Goal: Information Seeking & Learning: Check status

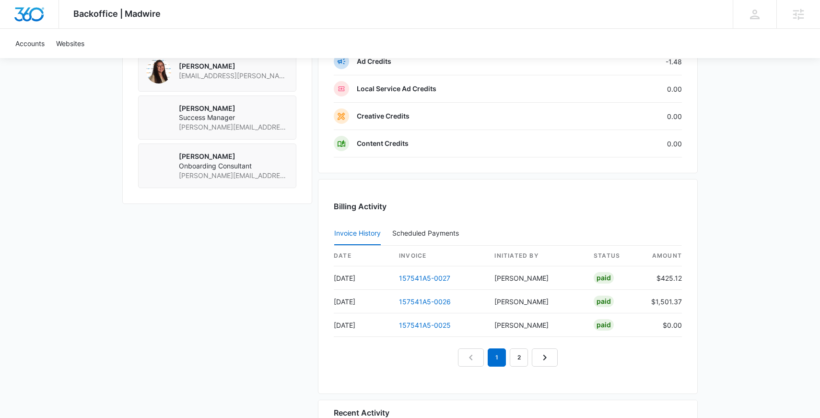
scroll to position [847, 0]
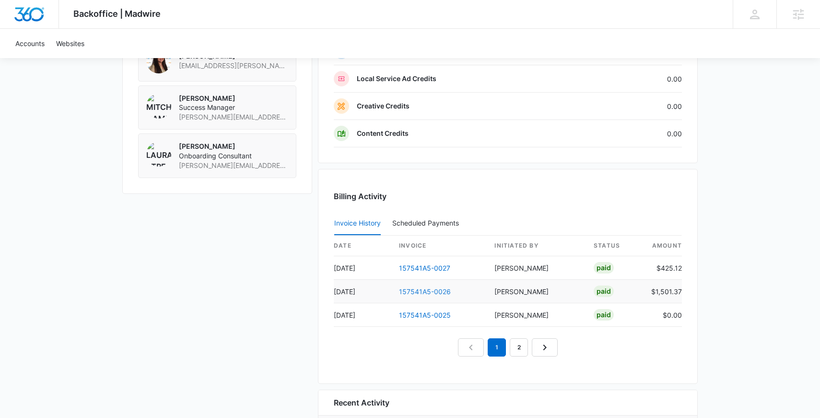
click at [414, 287] on link "157541A5-0026" at bounding box center [425, 291] width 52 height 8
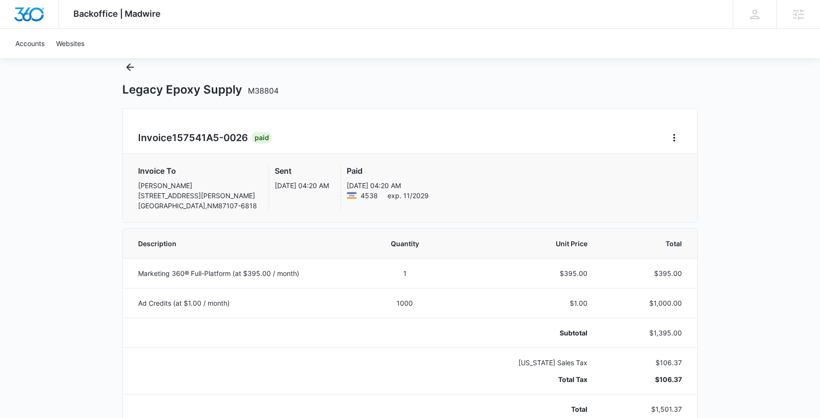
scroll to position [34, 0]
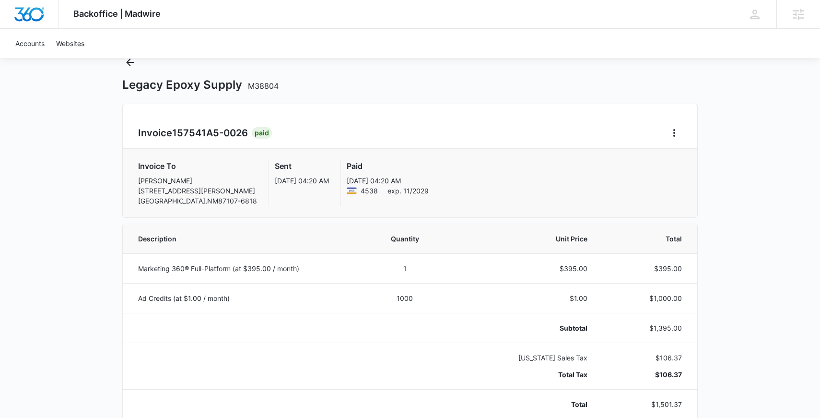
click at [131, 70] on div "Legacy Epoxy Supply M38804" at bounding box center [410, 73] width 576 height 37
click at [130, 68] on button "Back" at bounding box center [129, 62] width 15 height 15
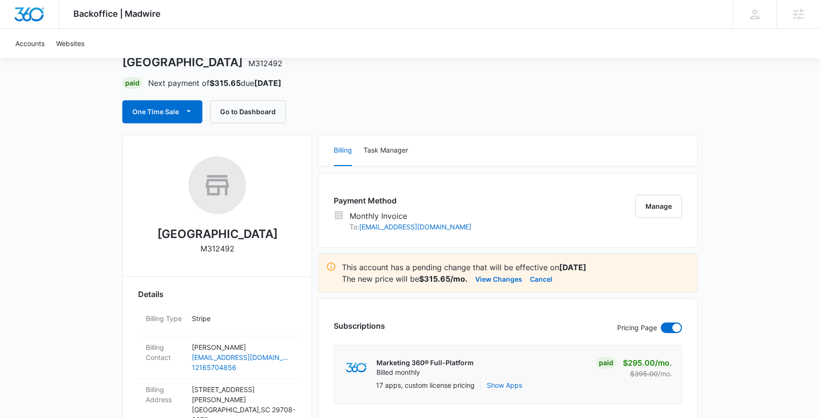
scroll to position [73, 0]
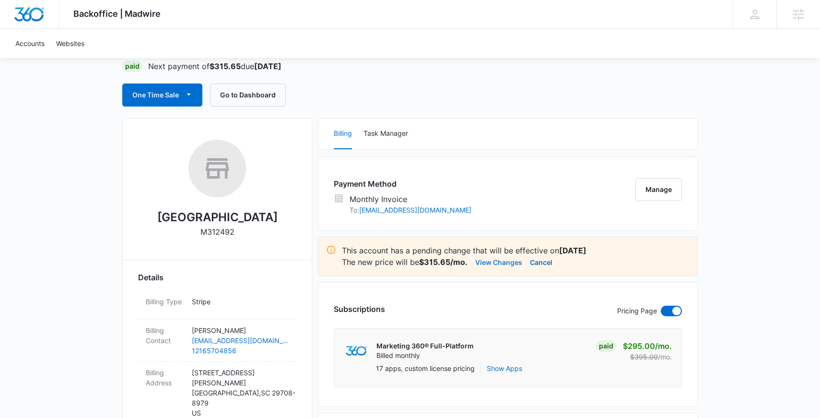
click at [508, 262] on button "View Changes" at bounding box center [499, 262] width 47 height 12
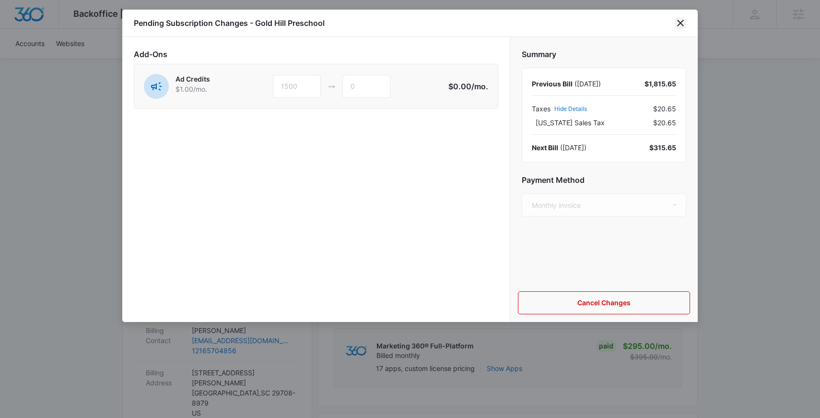
click at [677, 23] on icon "close" at bounding box center [681, 23] width 12 height 12
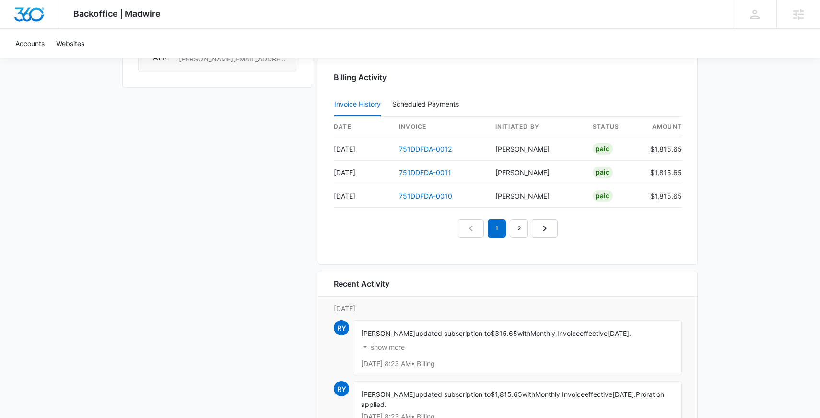
scroll to position [946, 0]
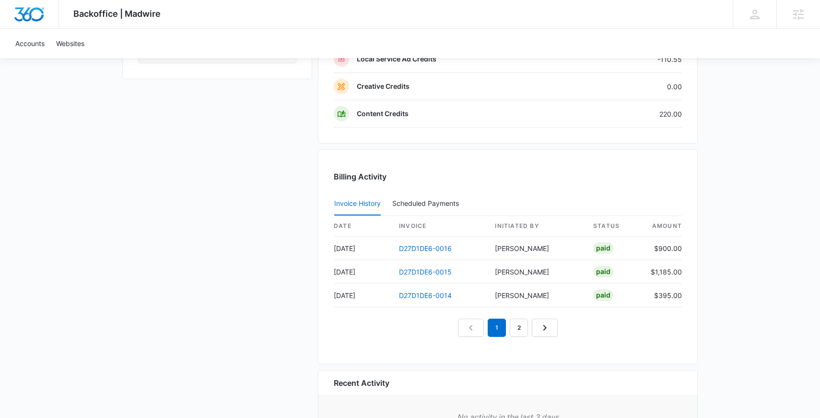
scroll to position [880, 0]
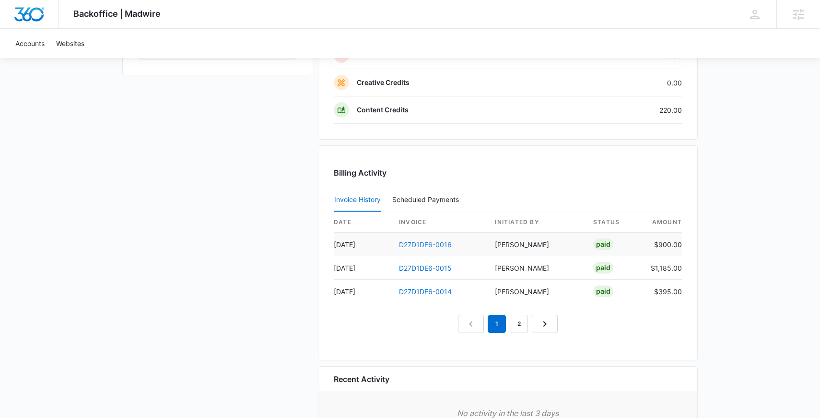
click at [420, 247] on link "D27D1DE6-0016" at bounding box center [425, 244] width 53 height 8
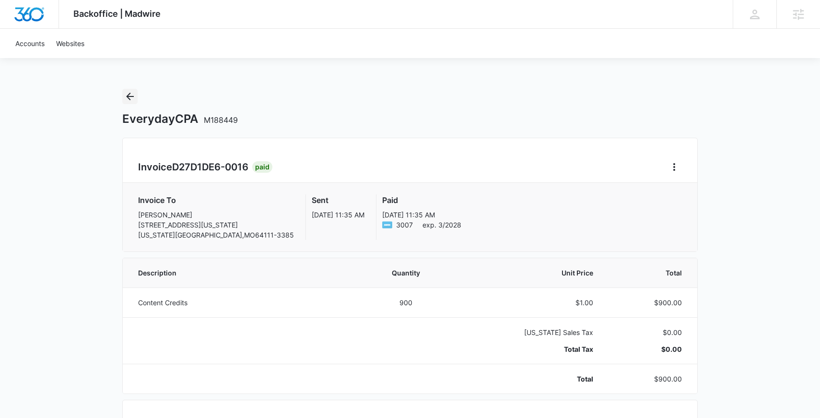
click at [128, 95] on icon "Back" at bounding box center [130, 97] width 8 height 8
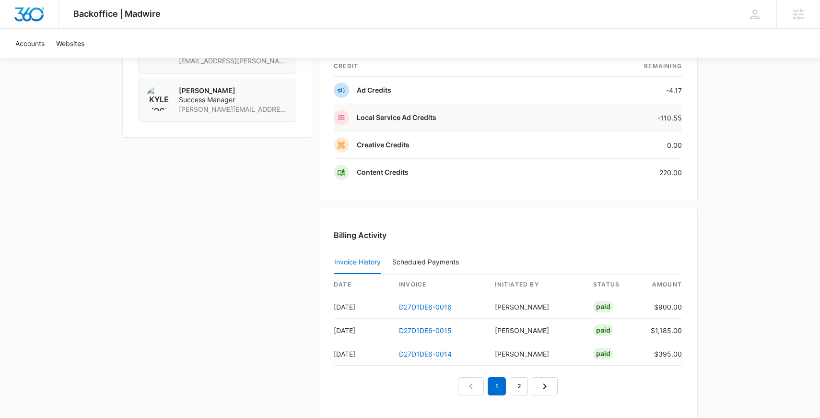
scroll to position [945, 0]
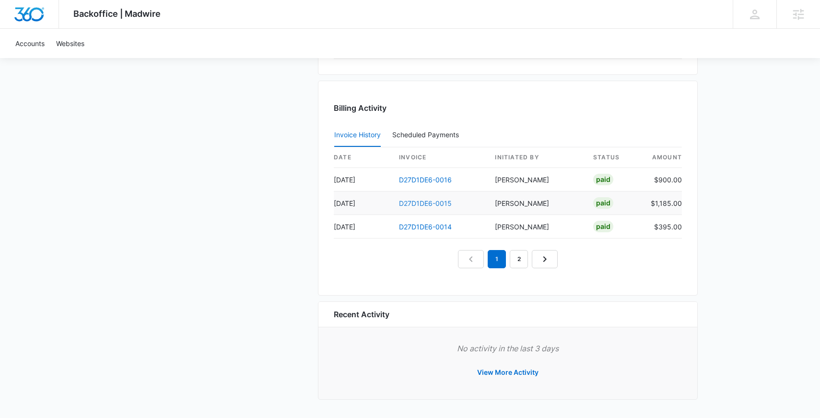
click at [417, 202] on link "D27D1DE6-0015" at bounding box center [425, 203] width 53 height 8
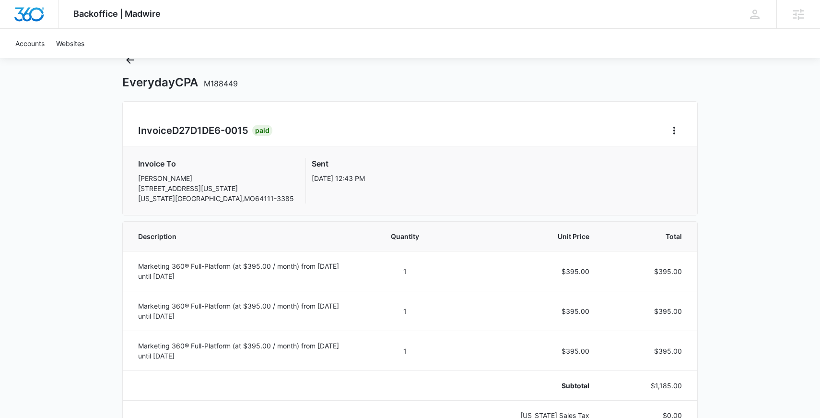
scroll to position [29, 0]
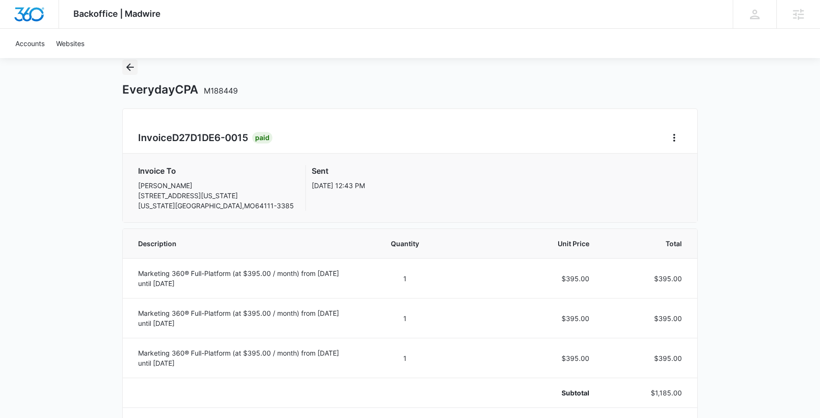
click at [126, 68] on icon "Back" at bounding box center [130, 67] width 12 height 12
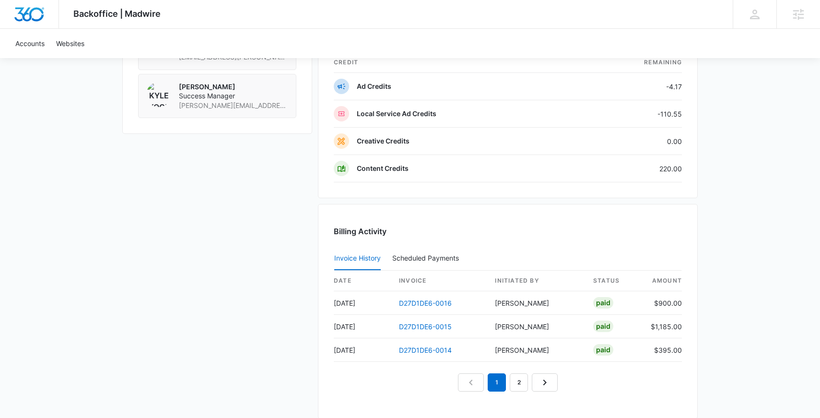
scroll to position [842, 0]
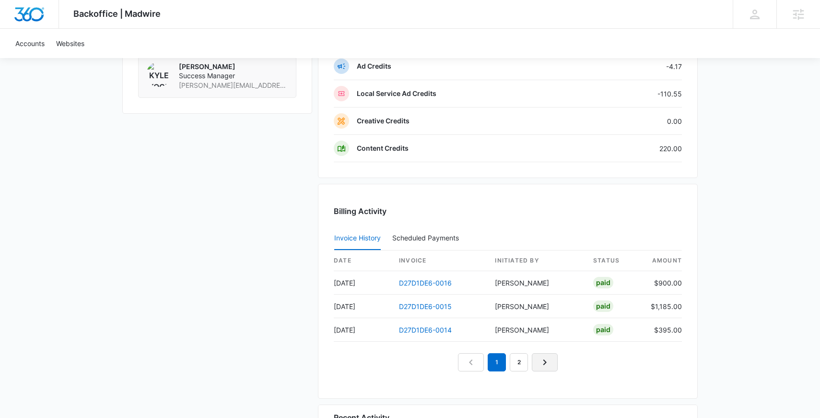
click at [556, 364] on link "Next Page" at bounding box center [545, 362] width 26 height 18
click at [419, 282] on link "D27D1DE6-0013" at bounding box center [425, 283] width 53 height 8
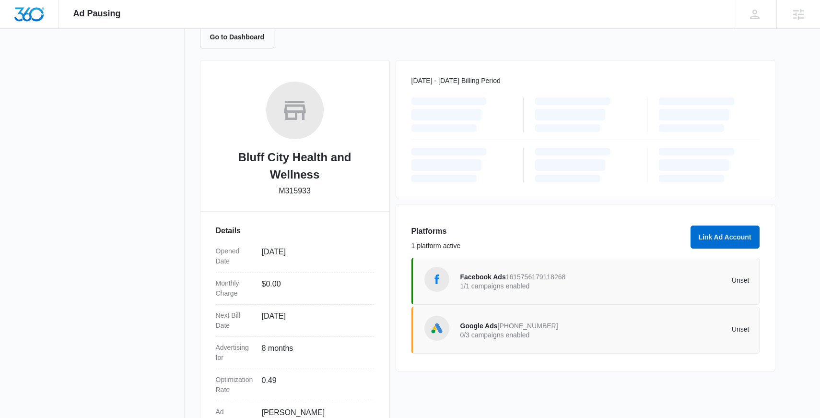
scroll to position [103, 0]
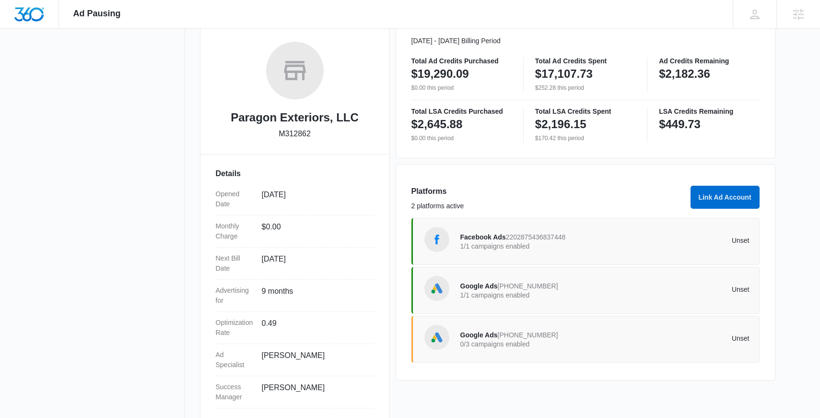
scroll to position [160, 0]
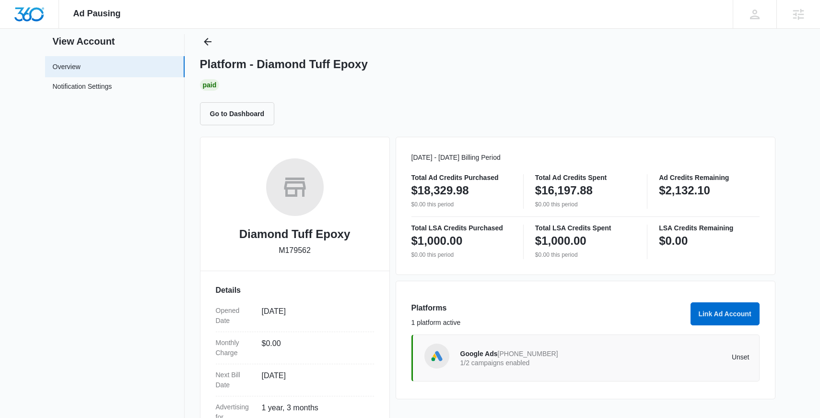
scroll to position [19, 0]
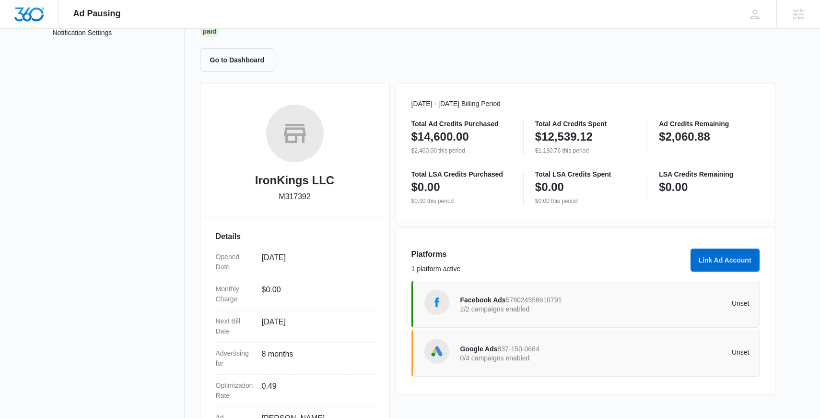
scroll to position [83, 0]
